Goal: Task Accomplishment & Management: Use online tool/utility

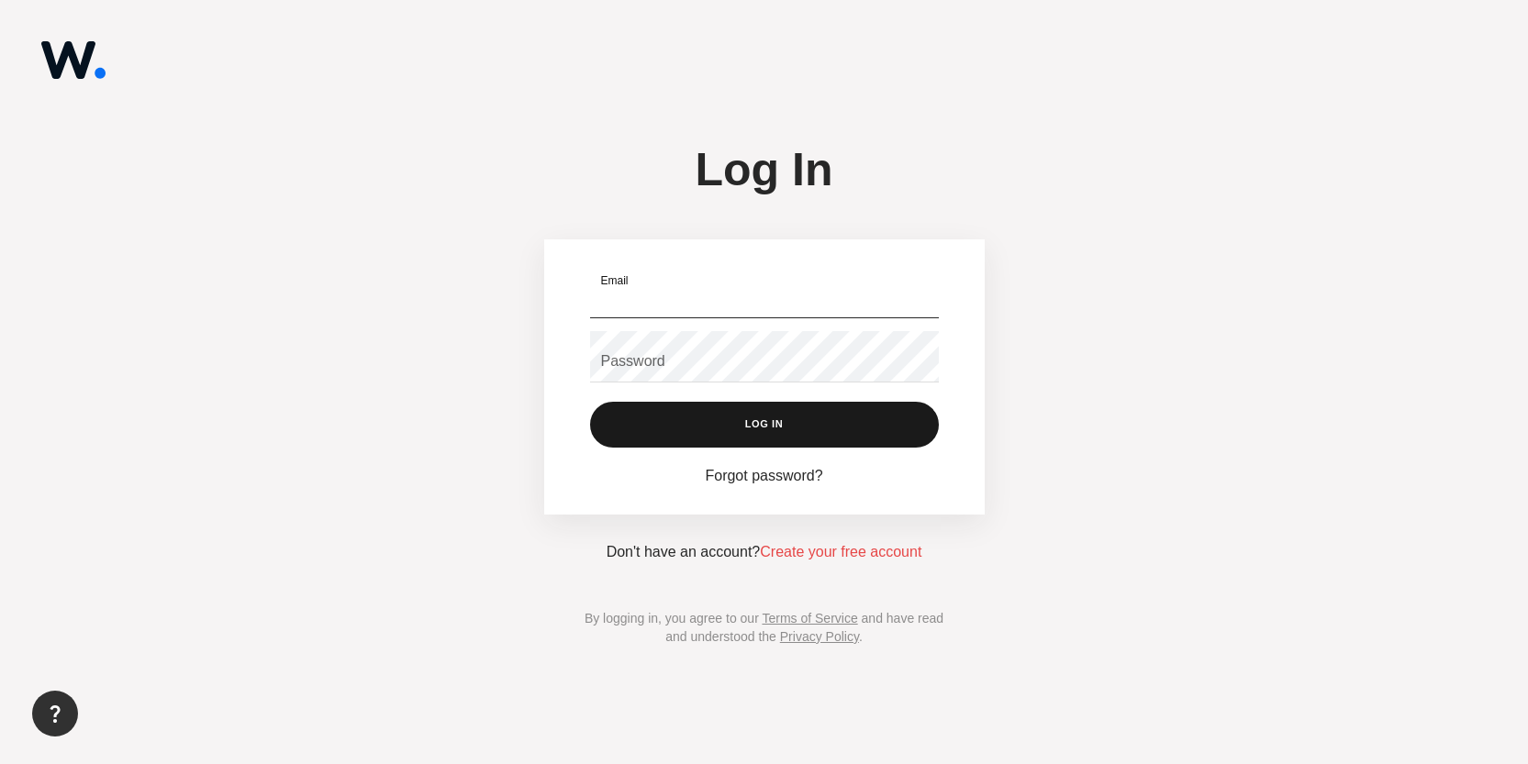
type input "[PERSON_NAME][EMAIL_ADDRESS][DOMAIN_NAME]"
click at [758, 410] on button "Log In" at bounding box center [764, 425] width 349 height 46
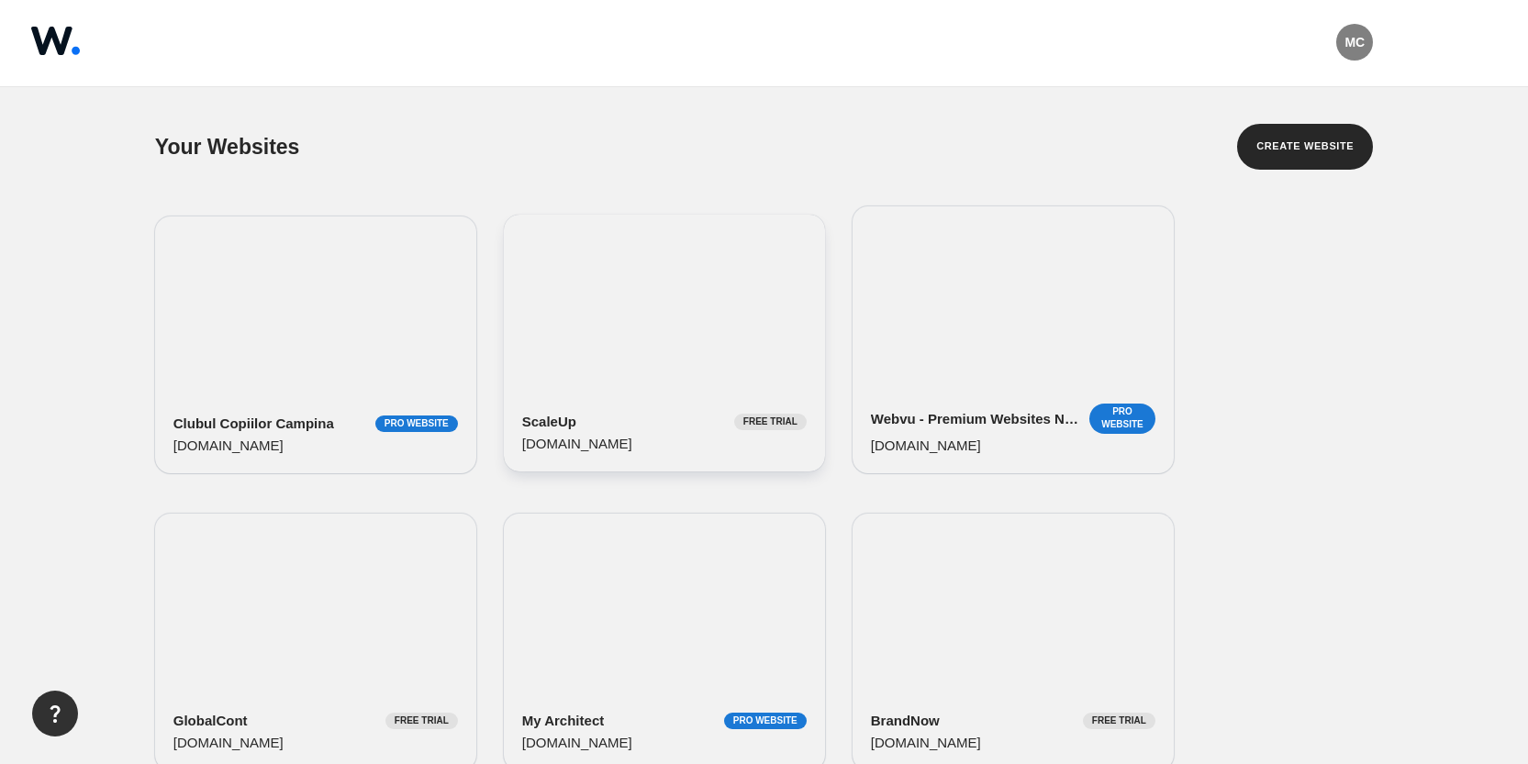
click at [651, 267] on div "ScaleUp Free Trial [DOMAIN_NAME]" at bounding box center [664, 343] width 321 height 257
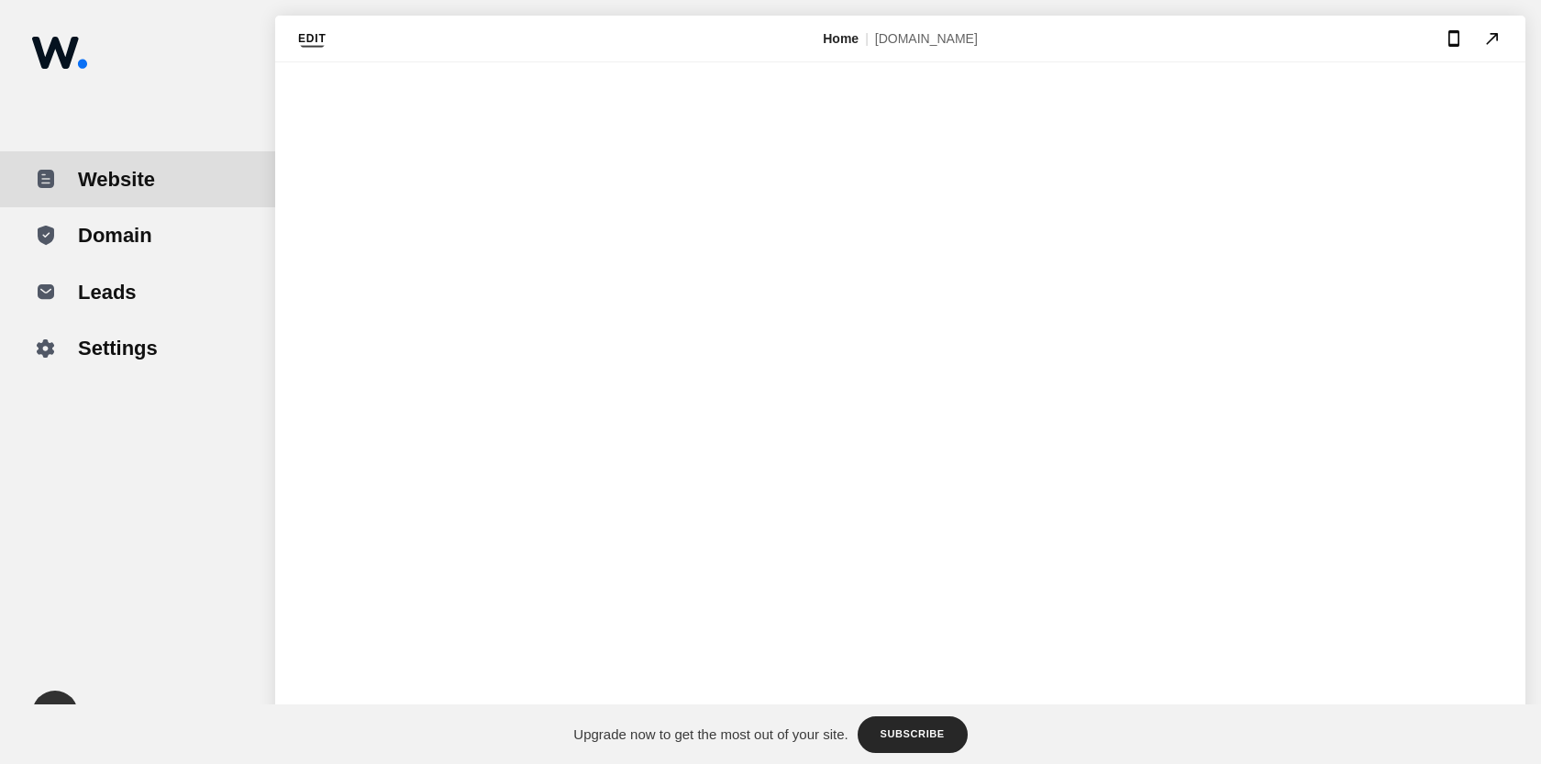
click at [317, 40] on button "Edit" at bounding box center [312, 39] width 28 height 23
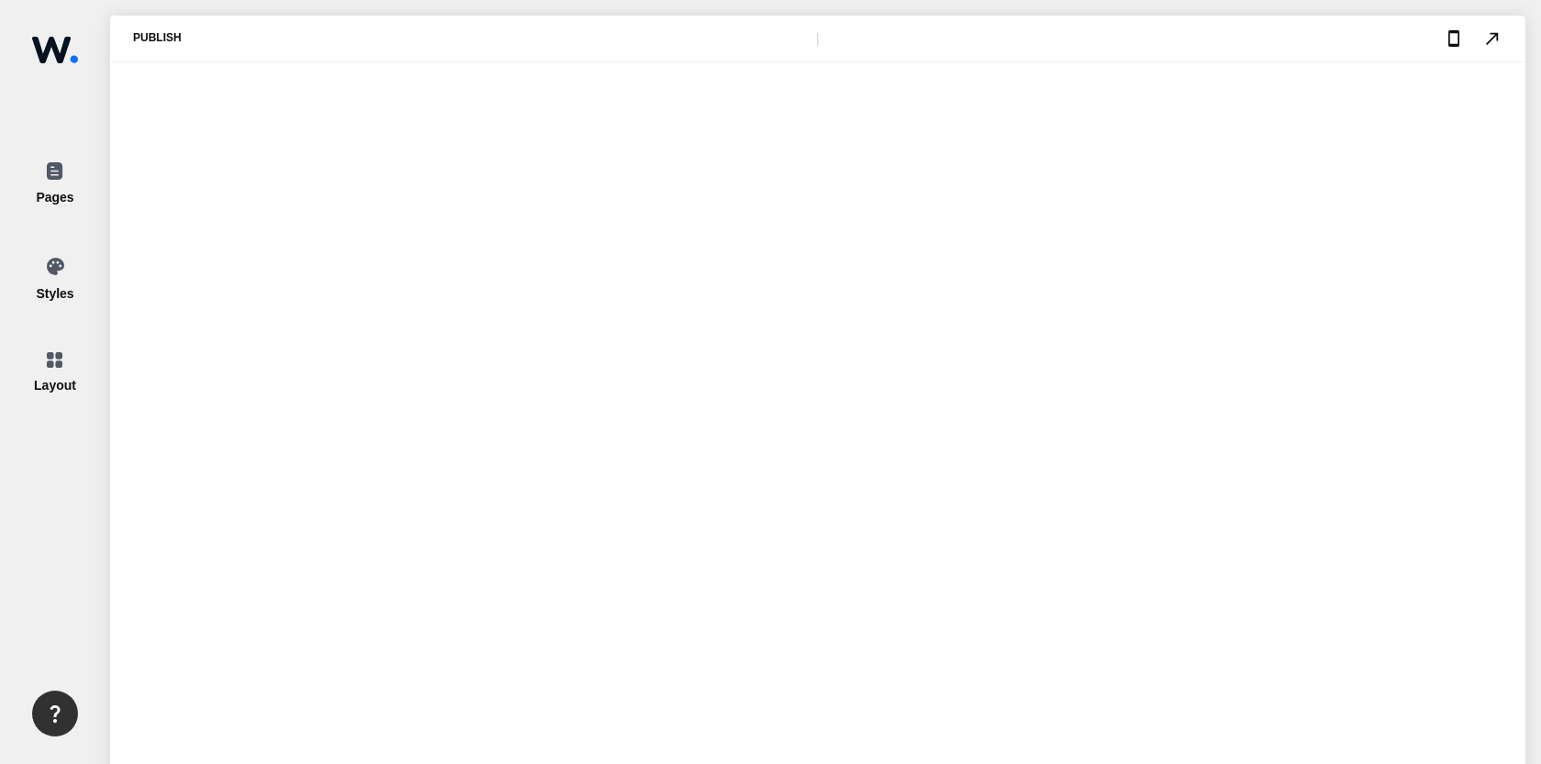
type input "3.2"
type input "0.2"
type input "0.6"
type input "0.2"
type input "1280"
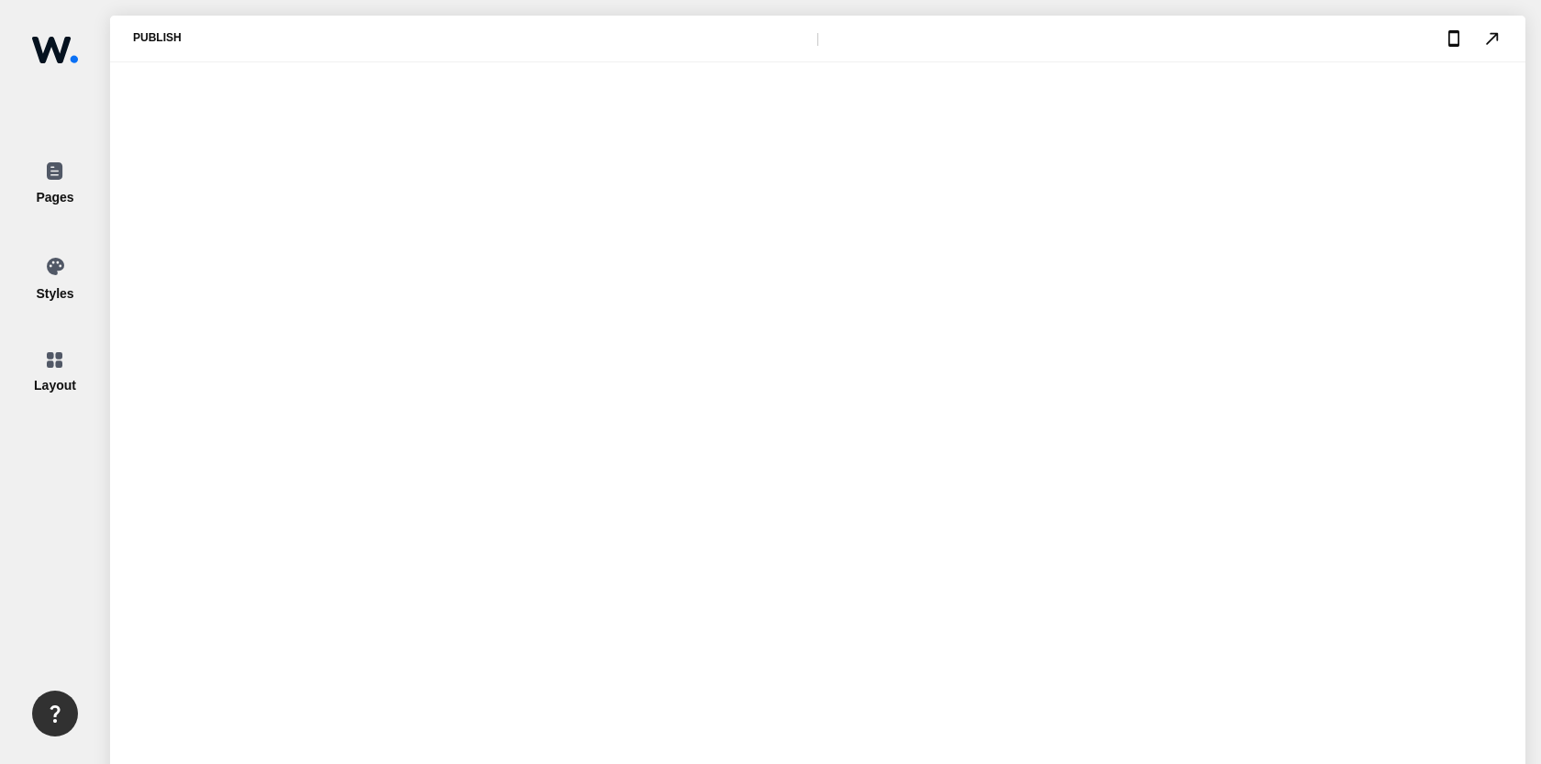
type input "4.2"
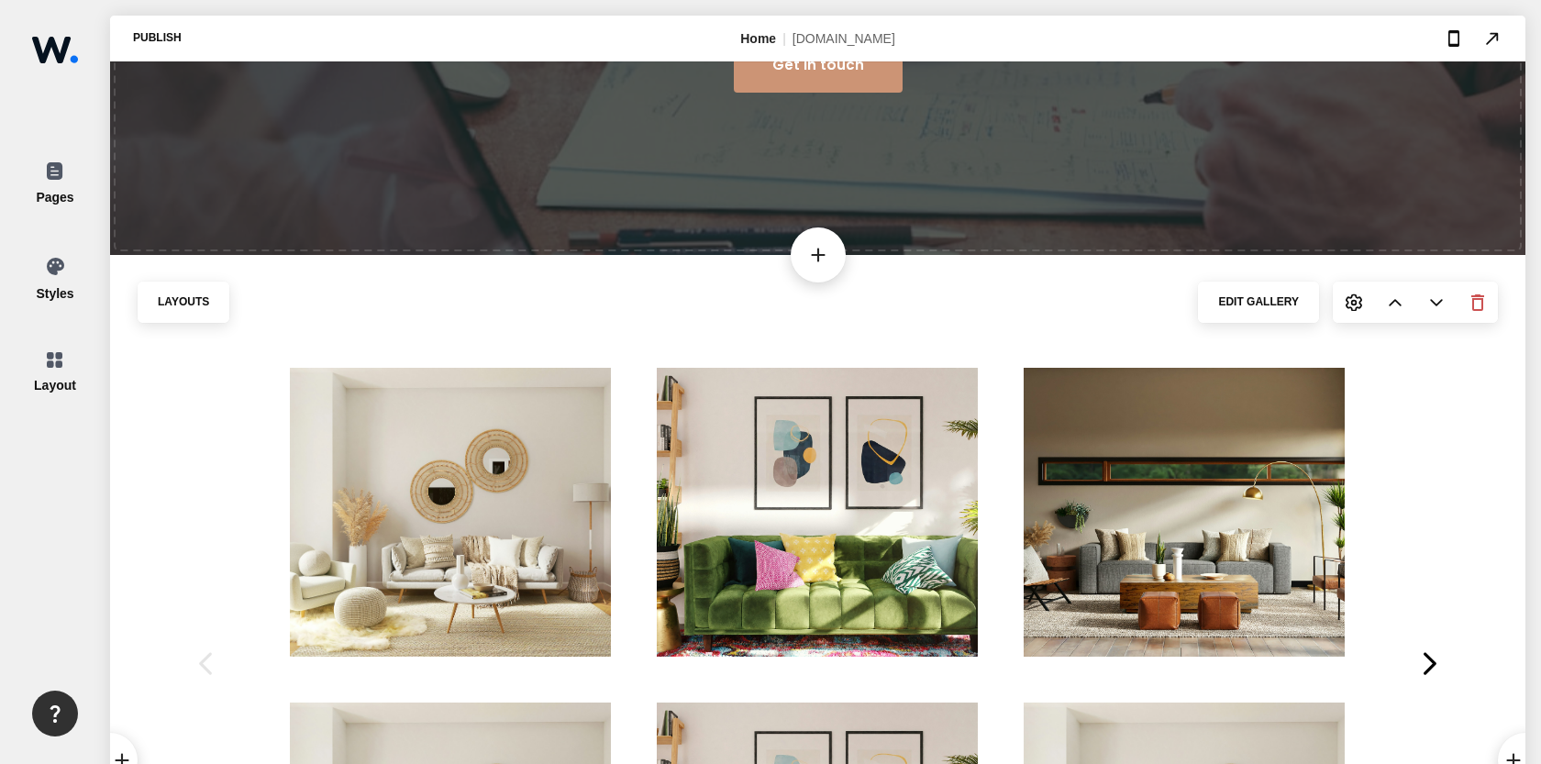
scroll to position [541, 0]
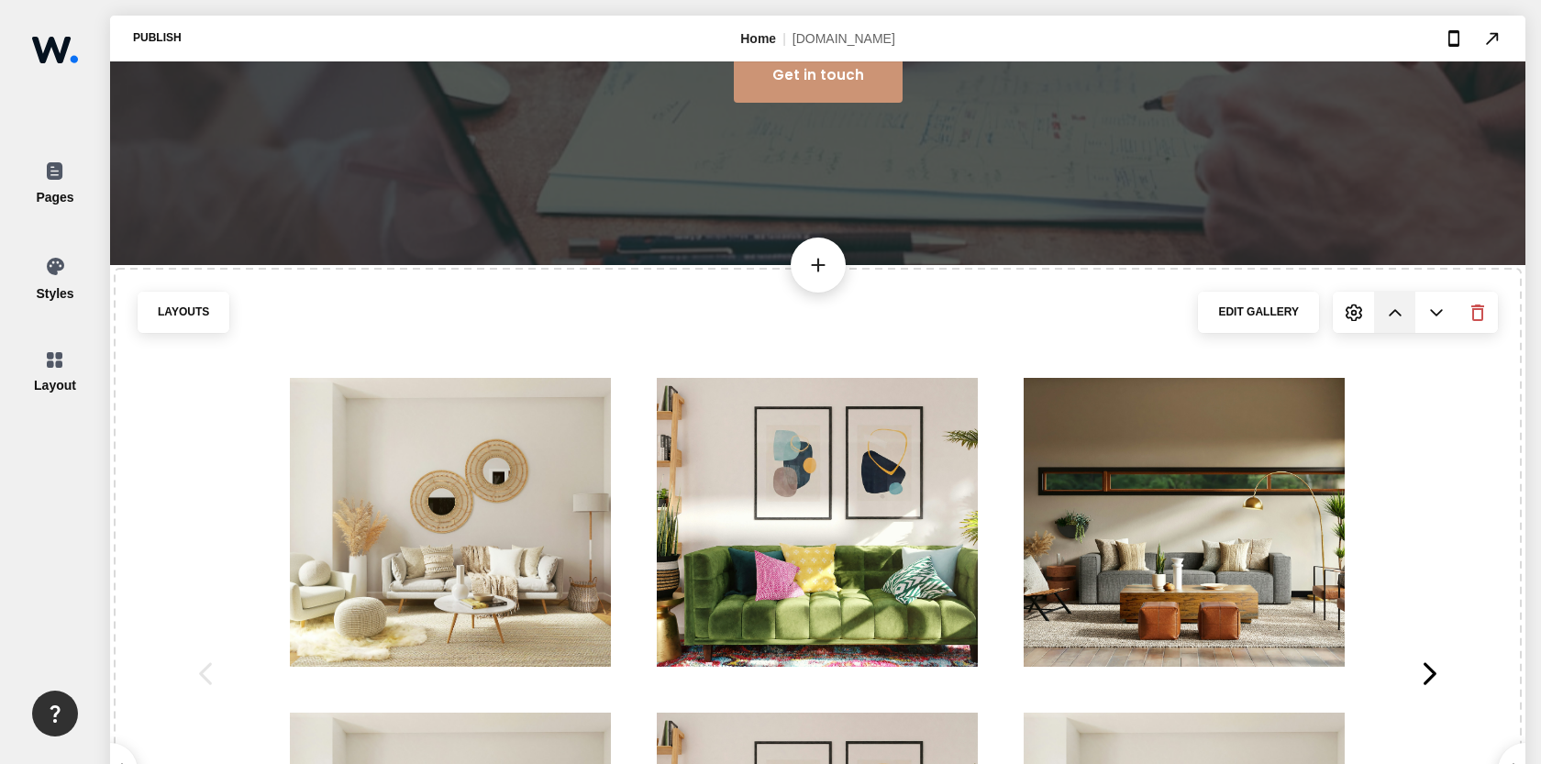
click at [1374, 298] on div at bounding box center [1394, 312] width 41 height 41
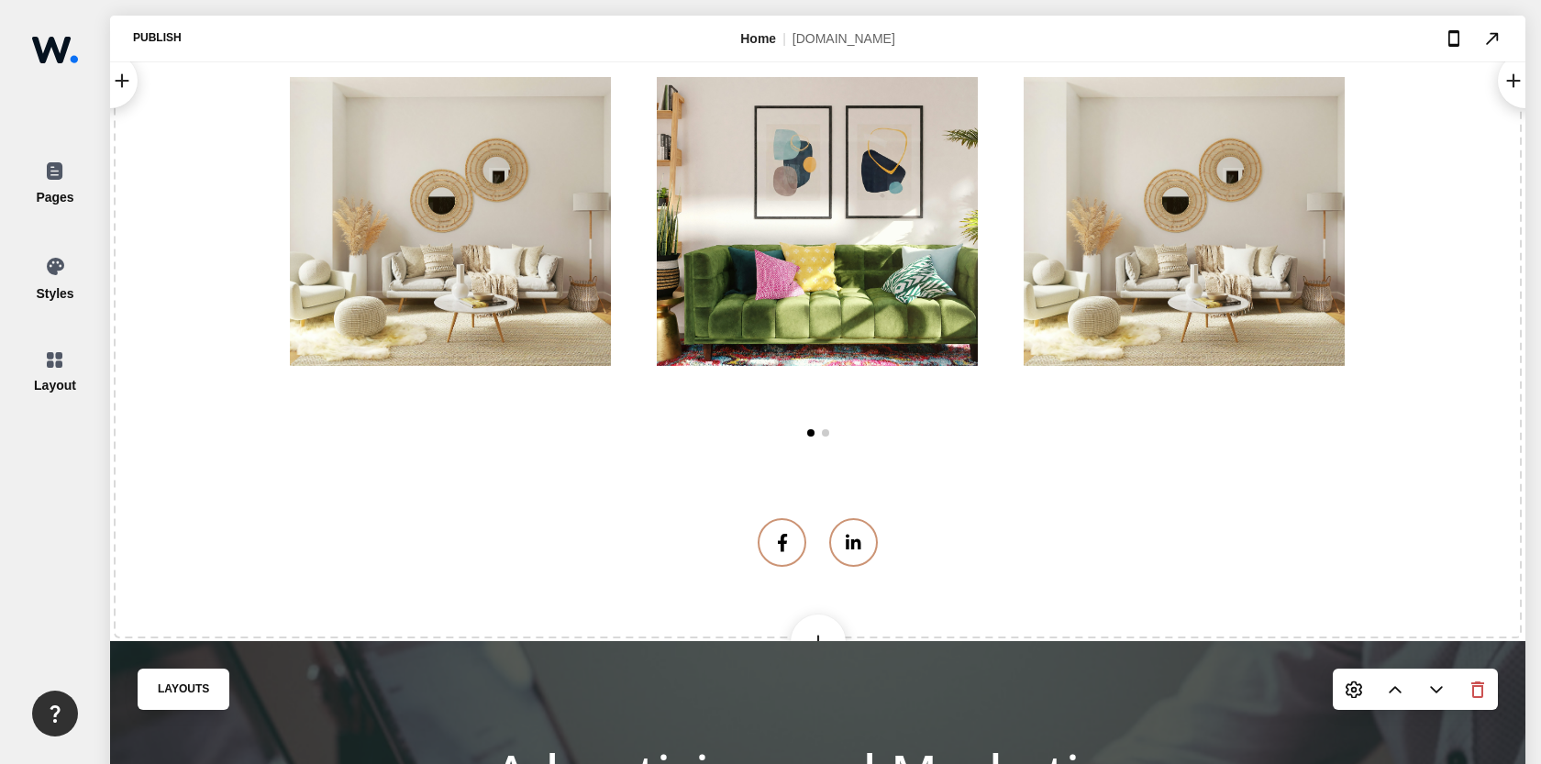
scroll to position [0, 0]
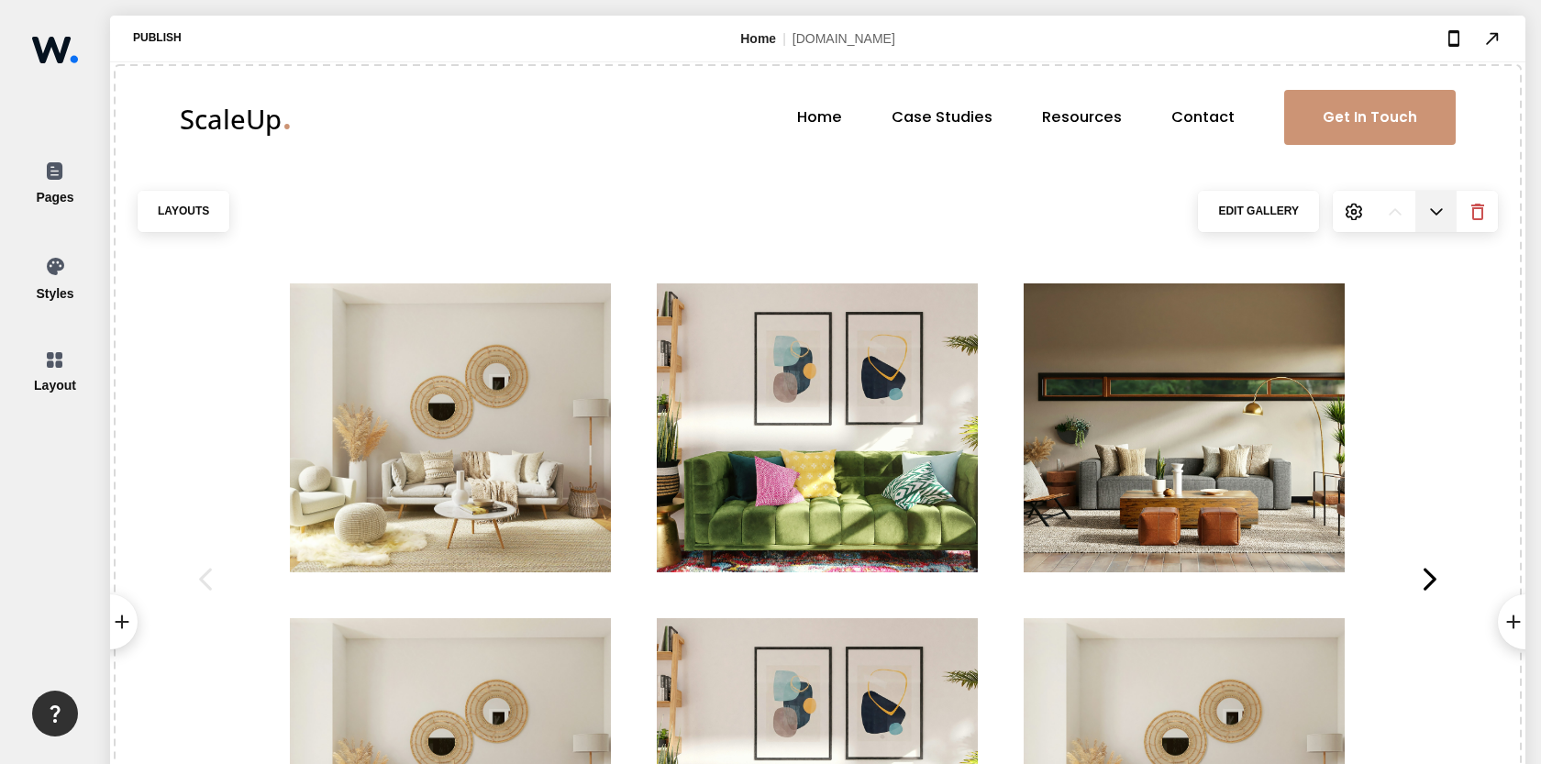
click at [1428, 218] on img at bounding box center [1437, 212] width 18 height 18
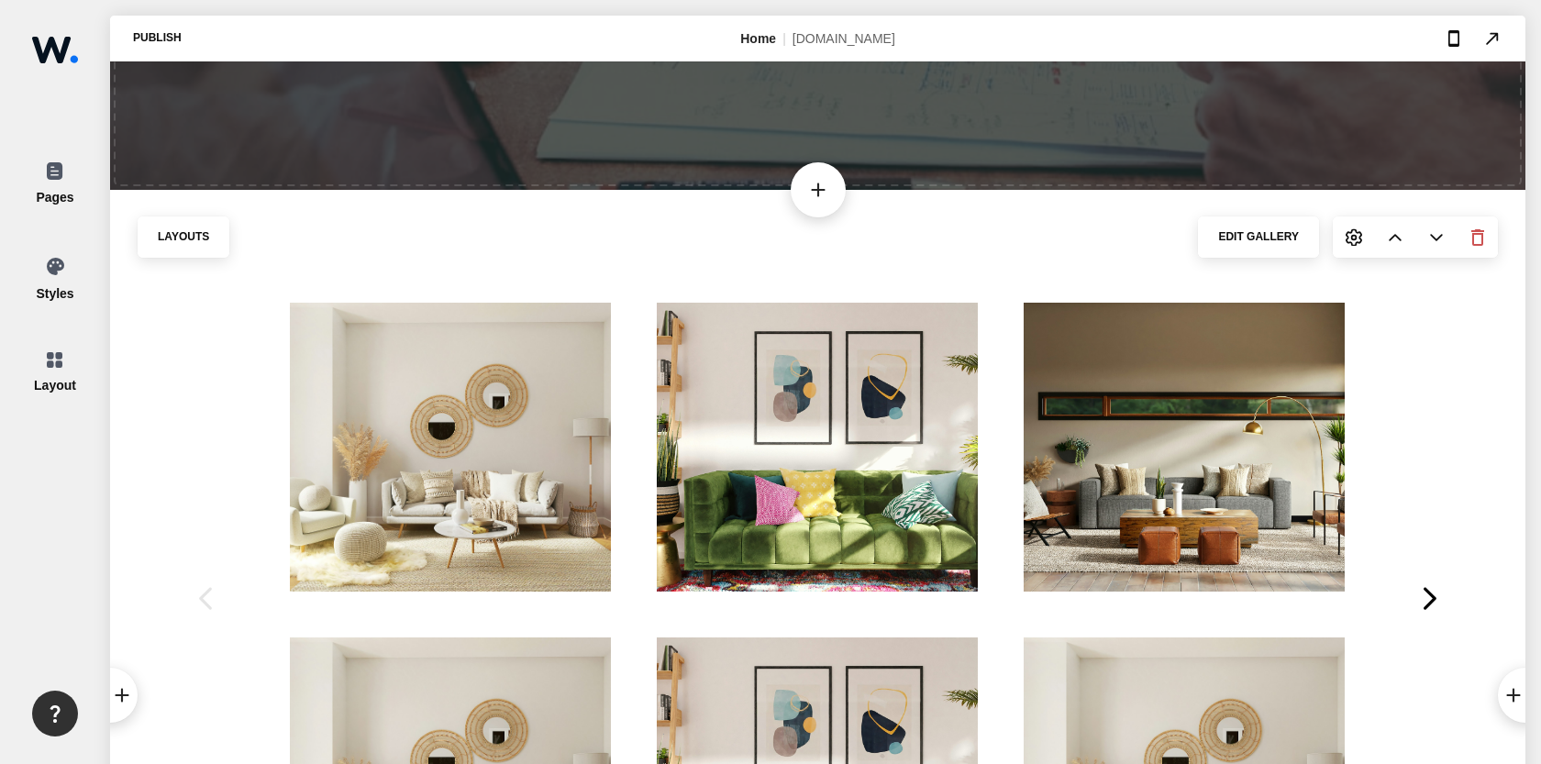
scroll to position [572, 0]
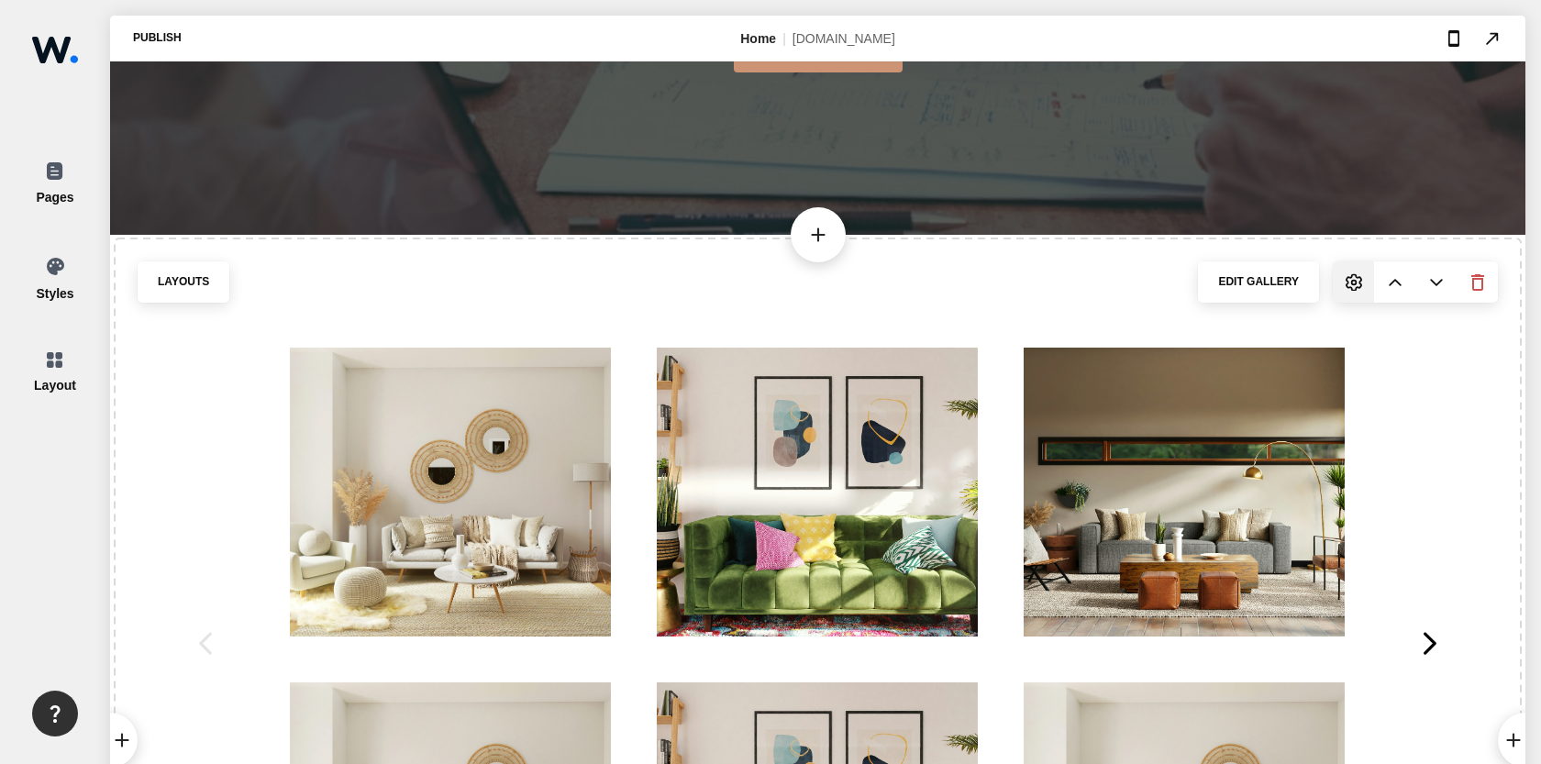
click at [1346, 284] on img at bounding box center [1354, 281] width 17 height 17
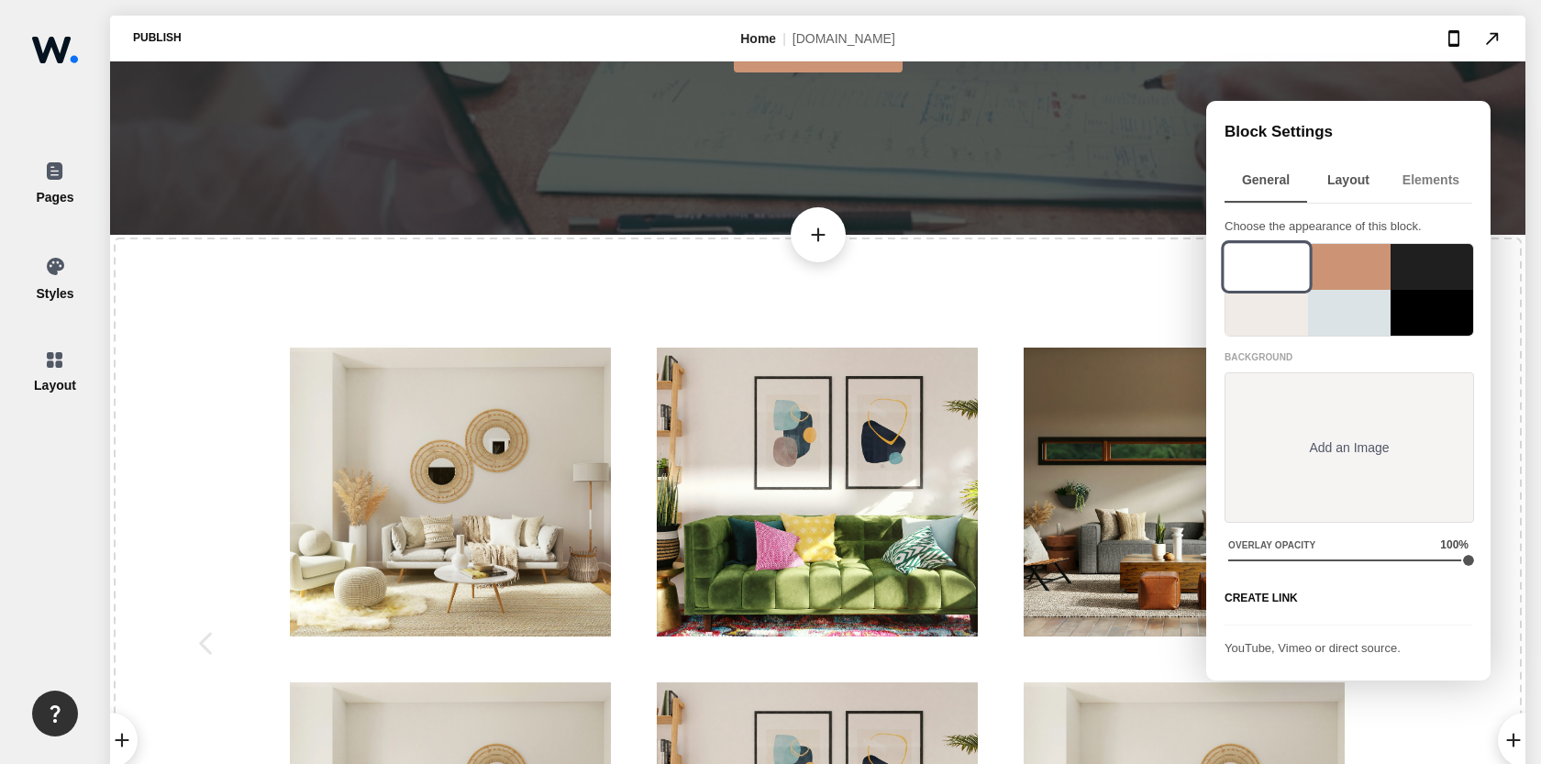
click at [1339, 186] on div "Layout" at bounding box center [1348, 180] width 83 height 42
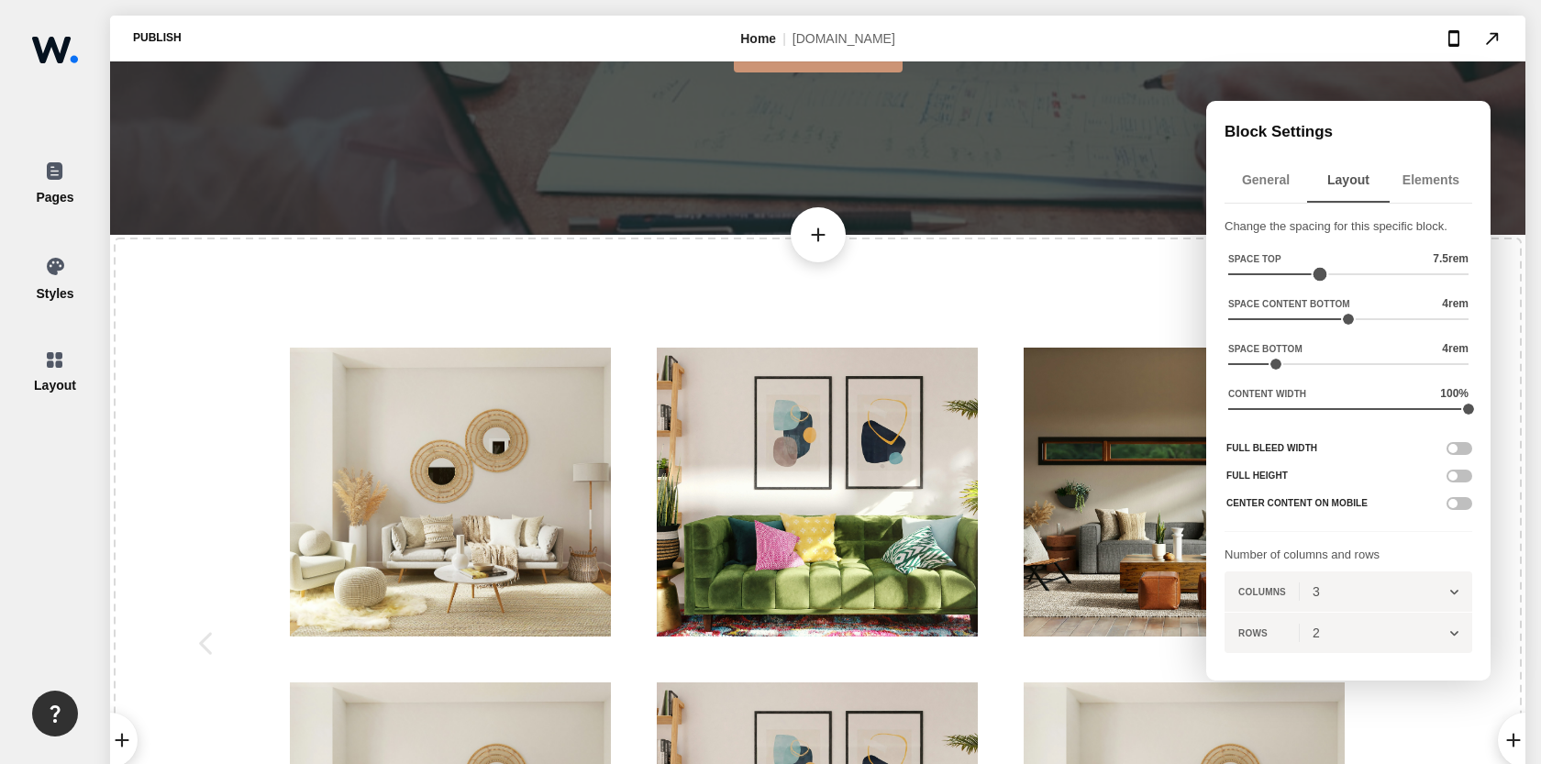
type input "7.7"
drag, startPoint x: 1327, startPoint y: 270, endPoint x: 1316, endPoint y: 273, distance: 11.6
click at [1316, 273] on div at bounding box center [1349, 266] width 240 height 28
click at [1063, 299] on div "add add add Layouts Edit Gallery arrow_back_ios arrow_forward_ios" at bounding box center [818, 741] width 1416 height 1014
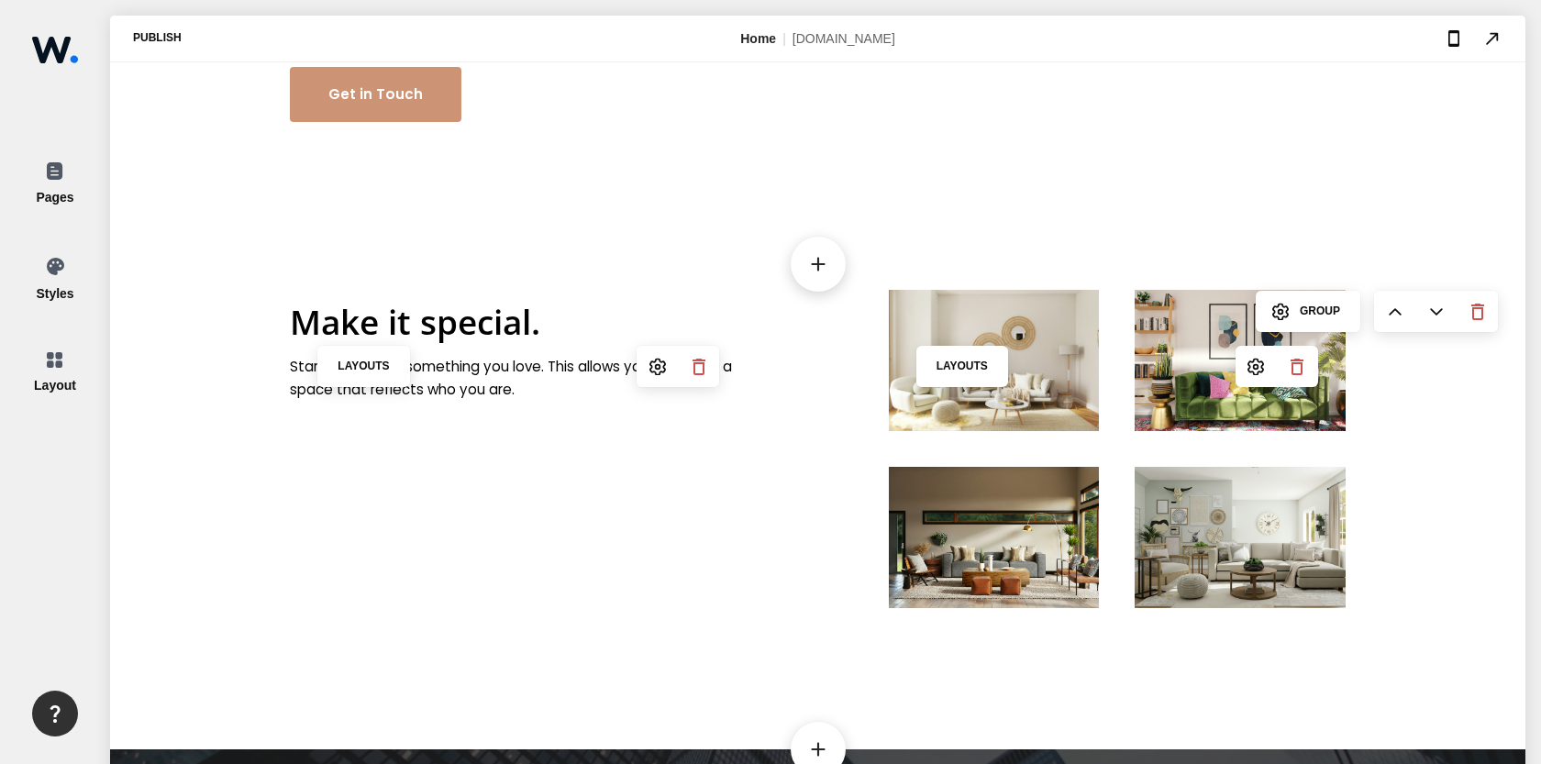
scroll to position [5951, 0]
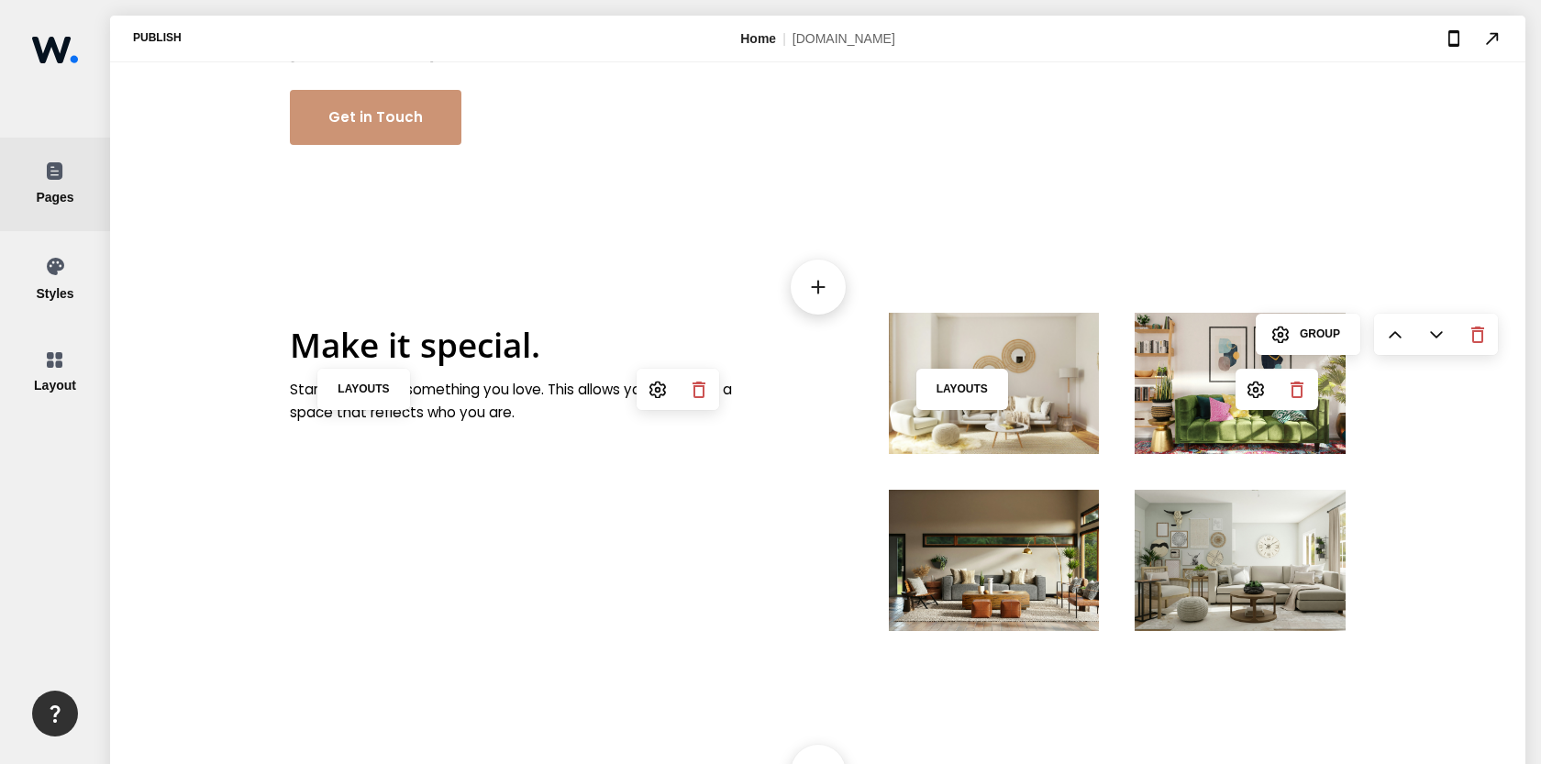
click at [54, 177] on icon at bounding box center [55, 170] width 17 height 17
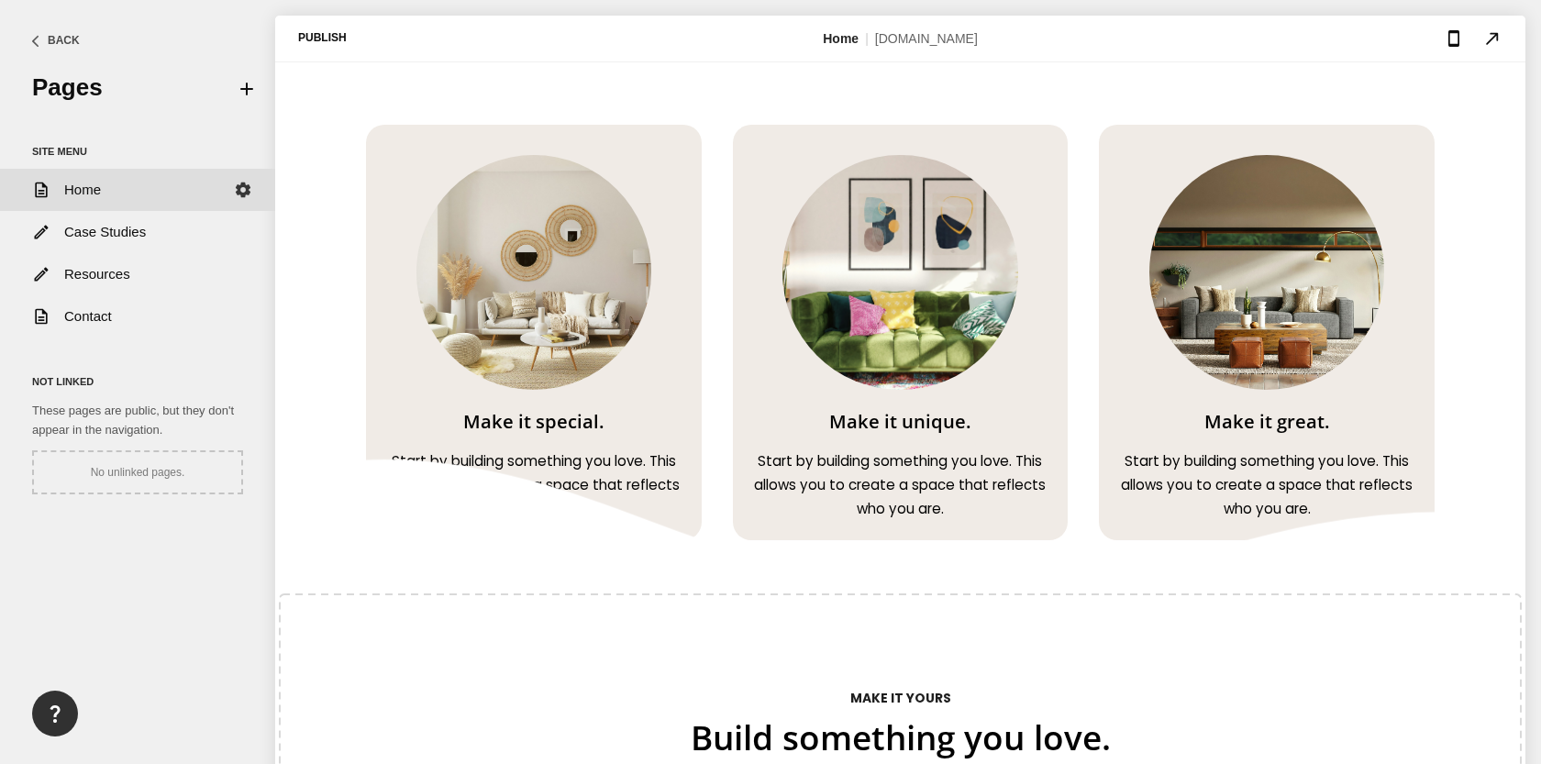
scroll to position [2675, 0]
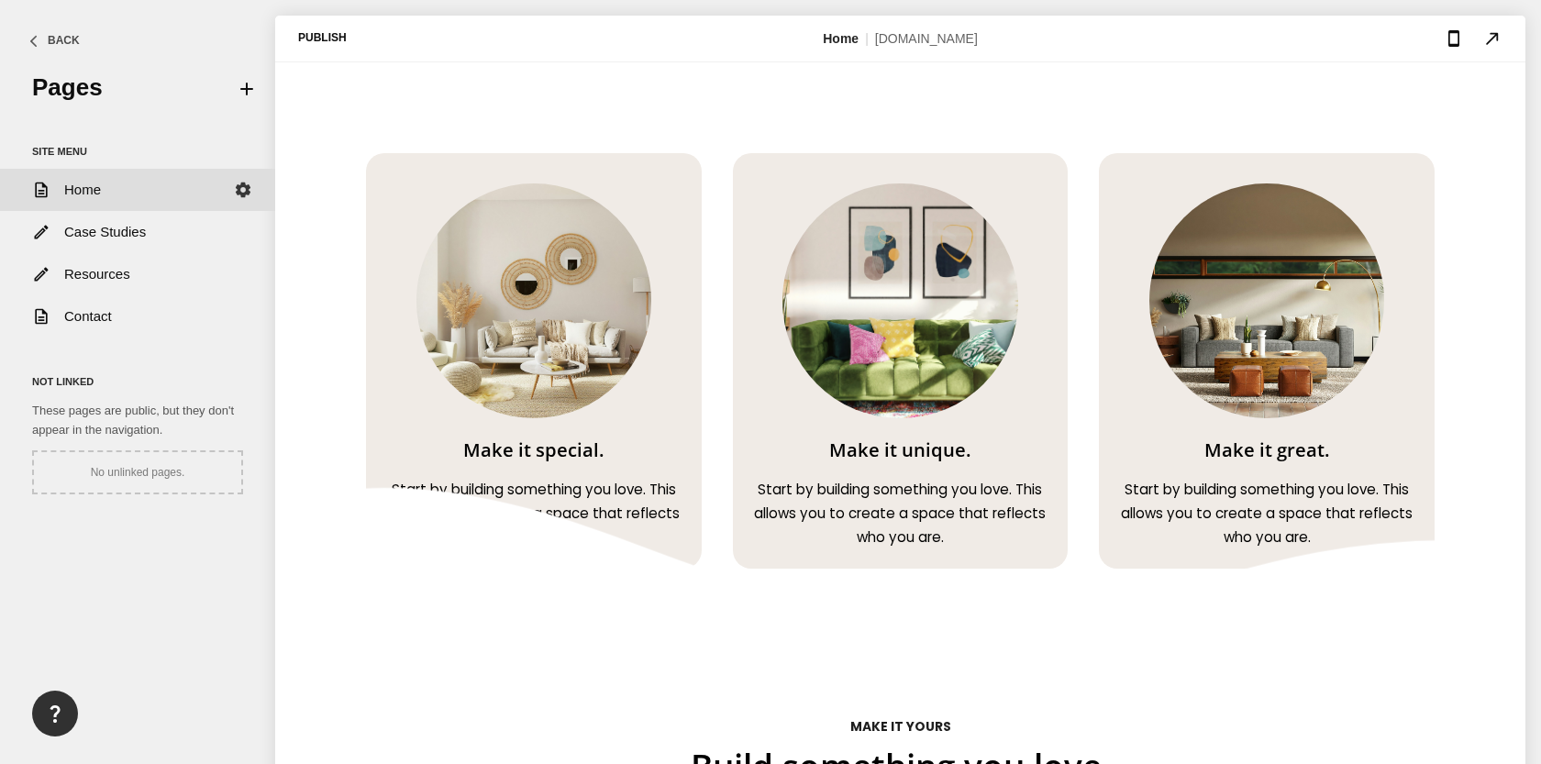
click at [57, 38] on div "Back" at bounding box center [64, 40] width 32 height 17
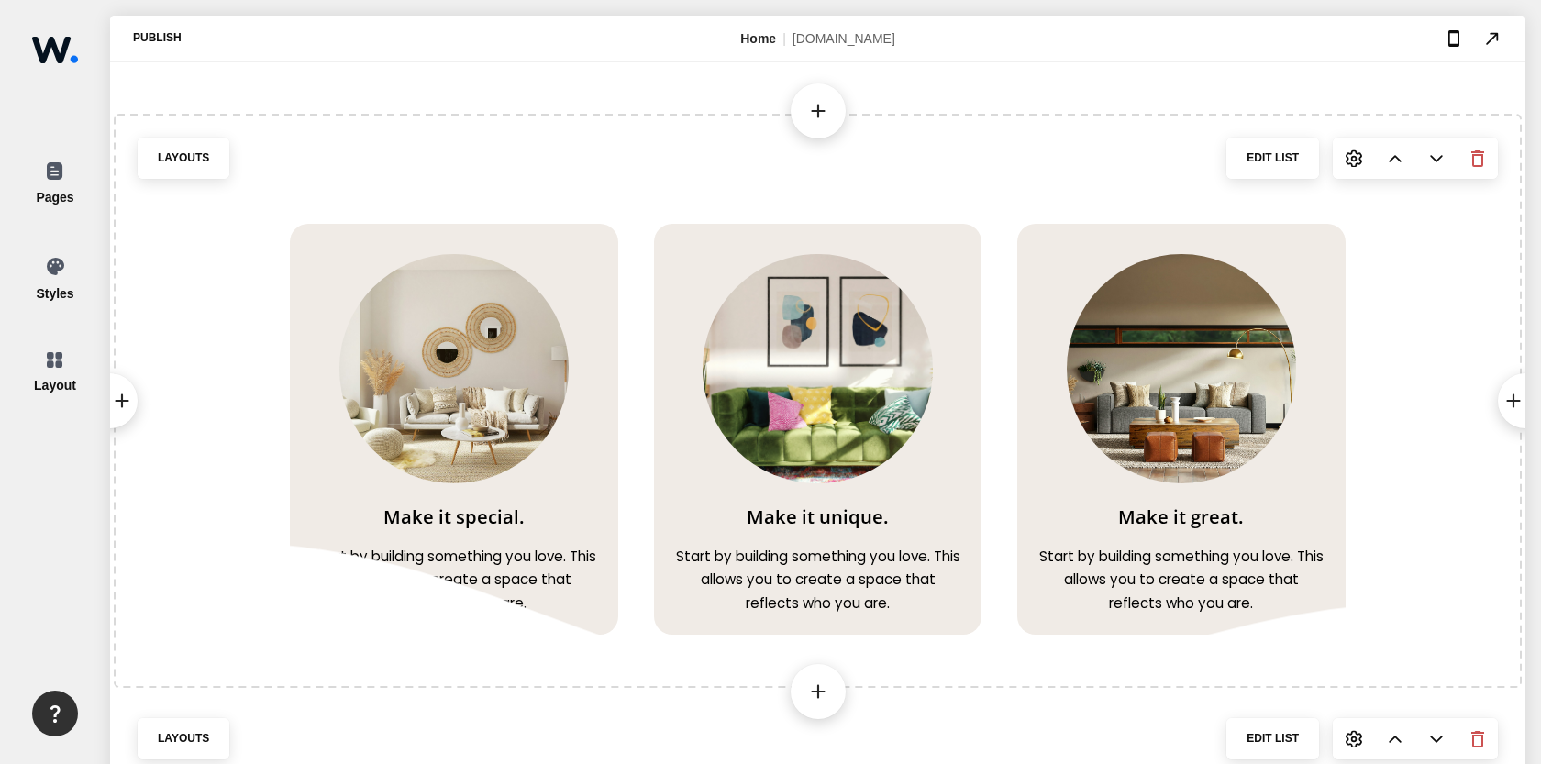
scroll to position [2706, 0]
